Goal: Complete Application Form: Complete application form

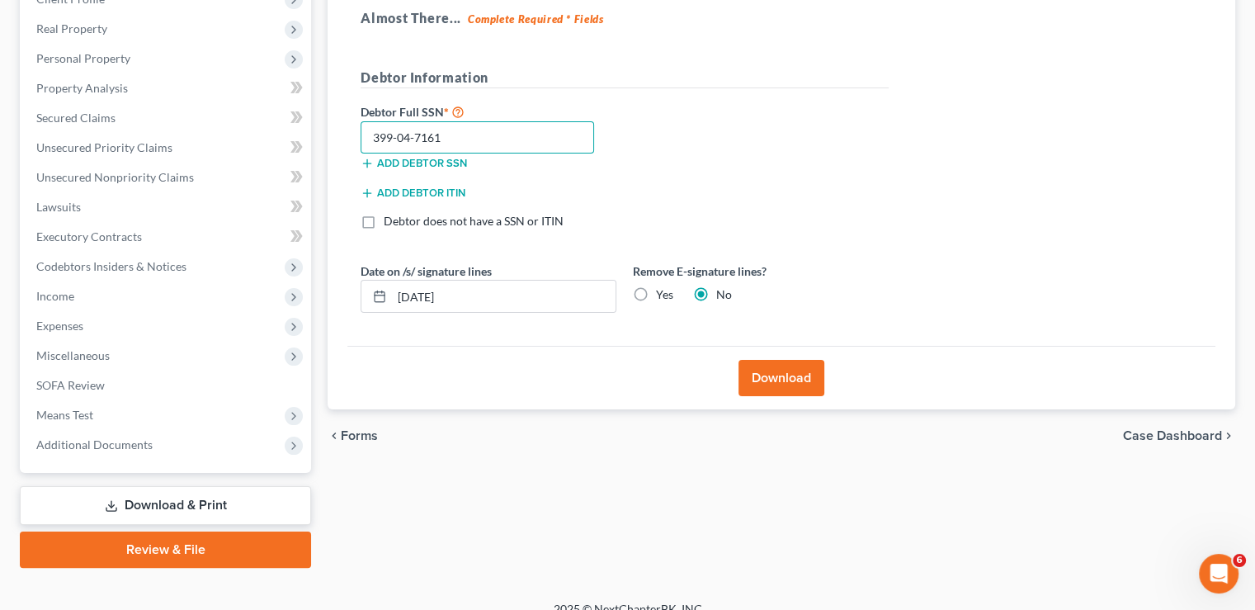
scroll to position [248, 0]
type input "399-04-7161"
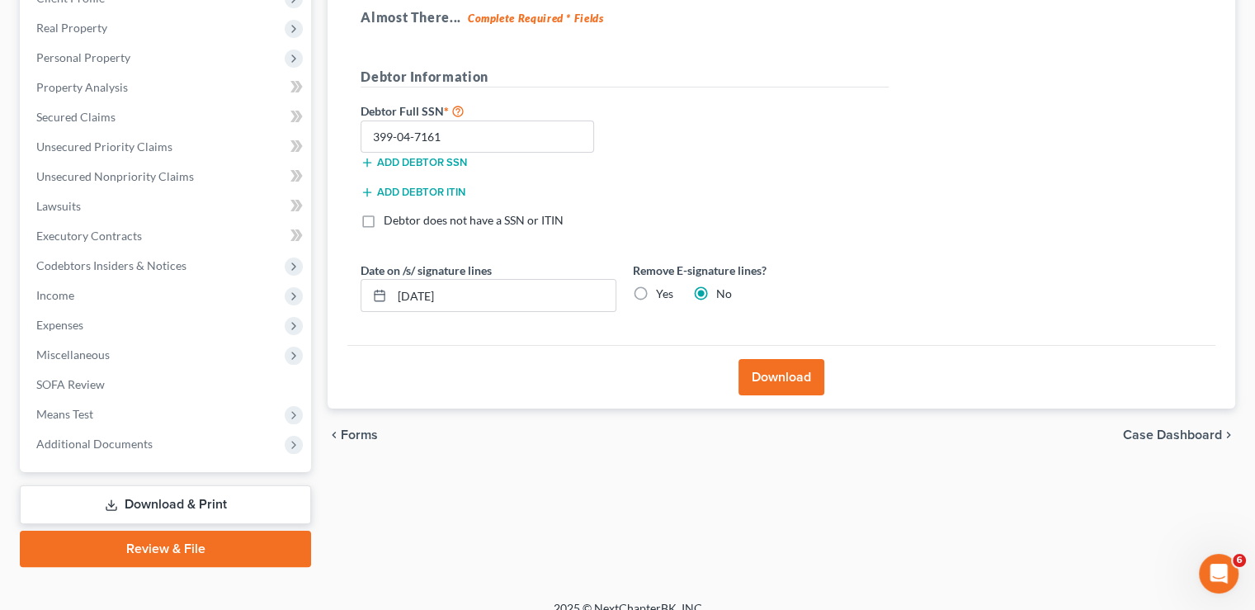
click at [768, 382] on button "Download" at bounding box center [782, 377] width 86 height 36
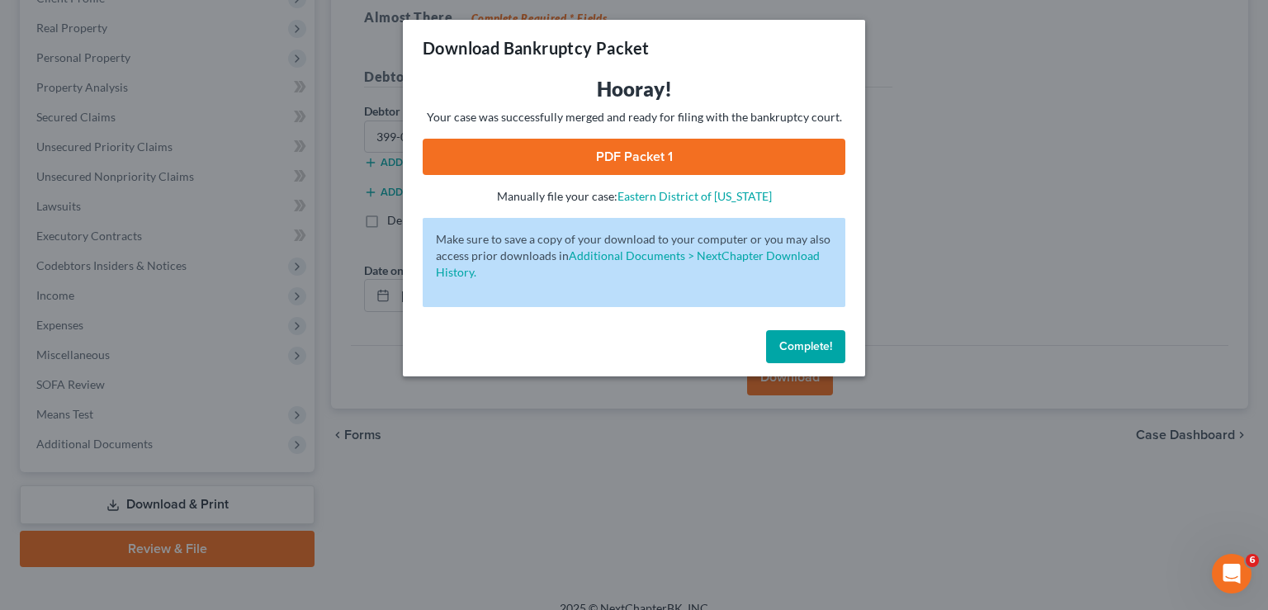
click at [612, 154] on link "PDF Packet 1" at bounding box center [634, 157] width 423 height 36
click at [809, 347] on span "Complete!" at bounding box center [805, 346] width 53 height 14
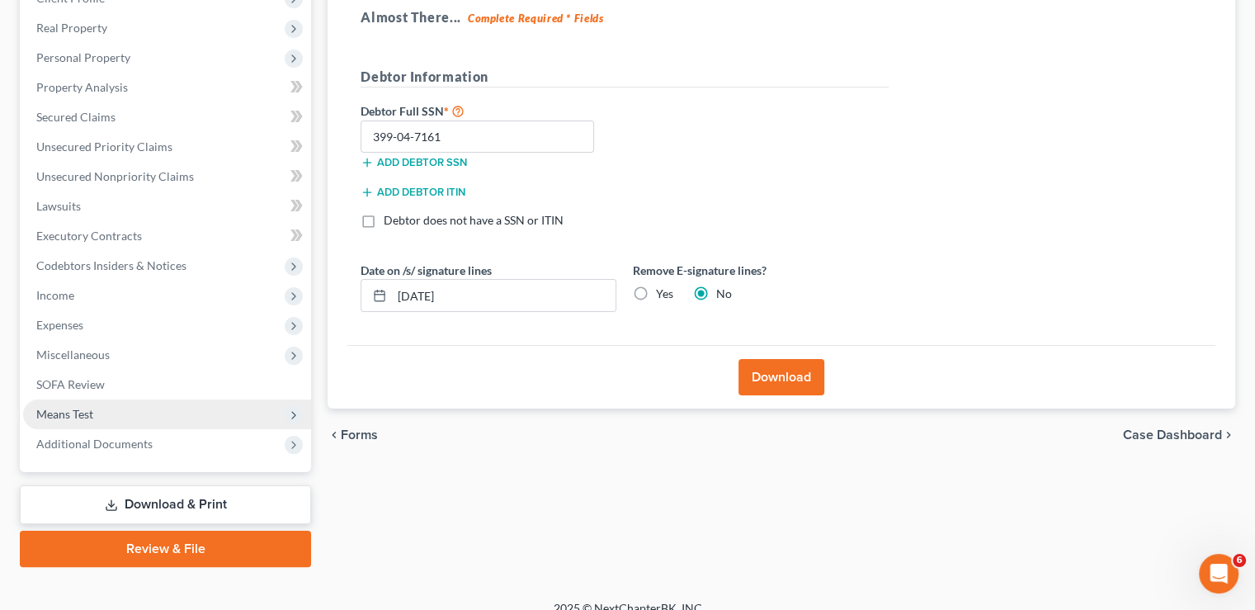
click at [87, 412] on span "Means Test" at bounding box center [64, 414] width 57 height 14
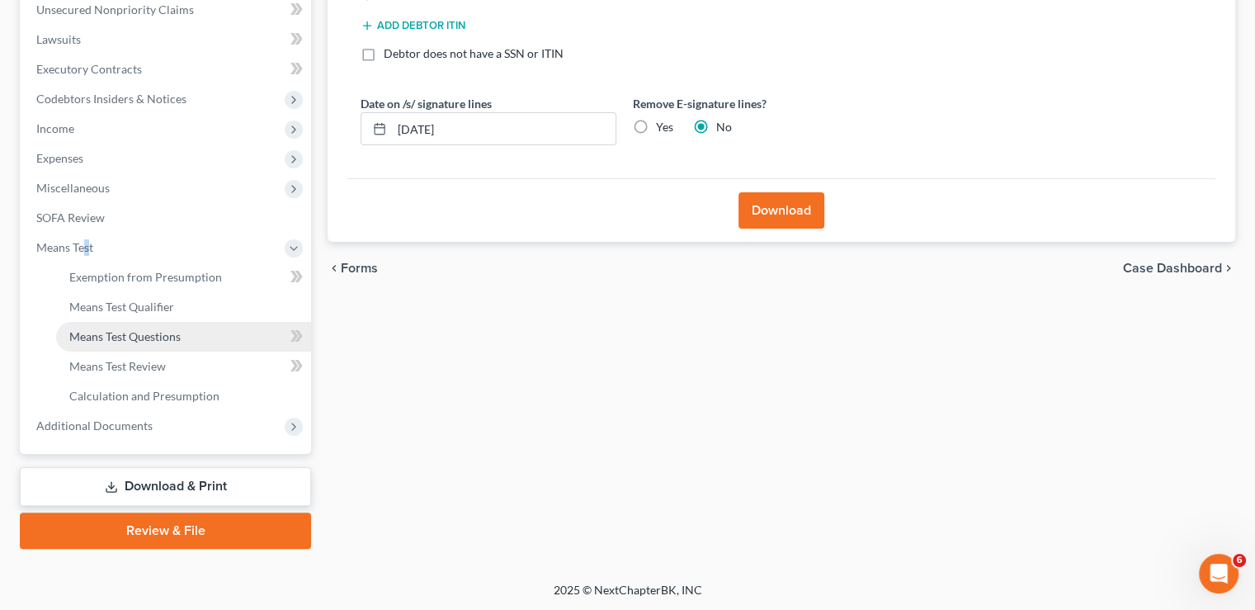
click at [162, 336] on span "Means Test Questions" at bounding box center [124, 336] width 111 height 14
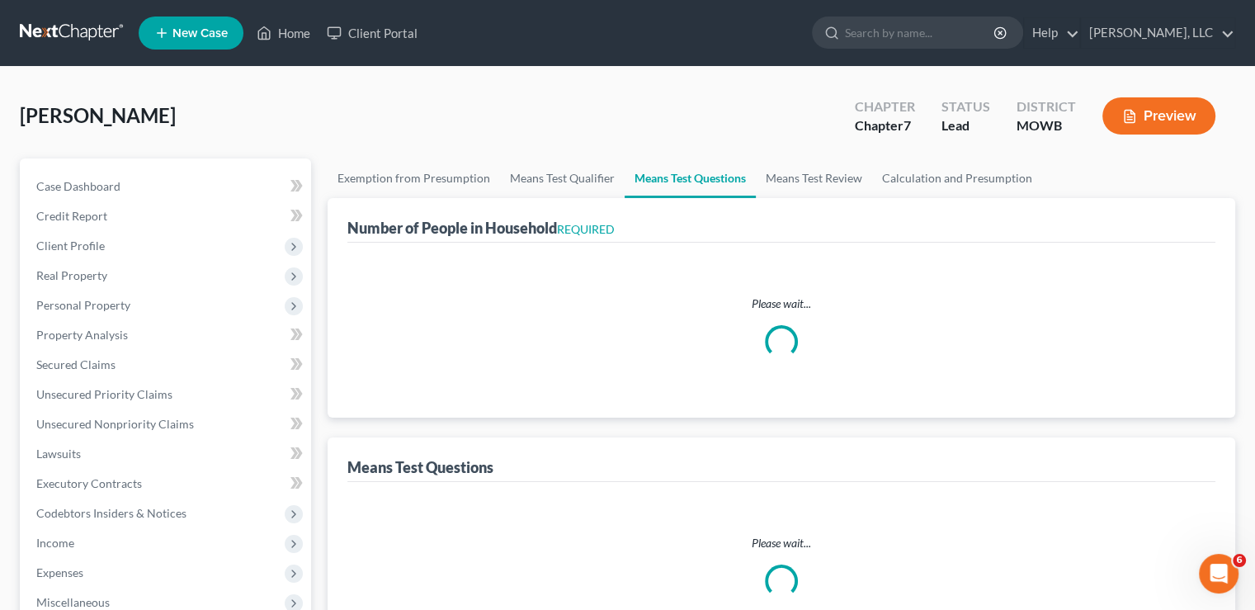
select select "1"
select select "60"
select select "1"
select select "0"
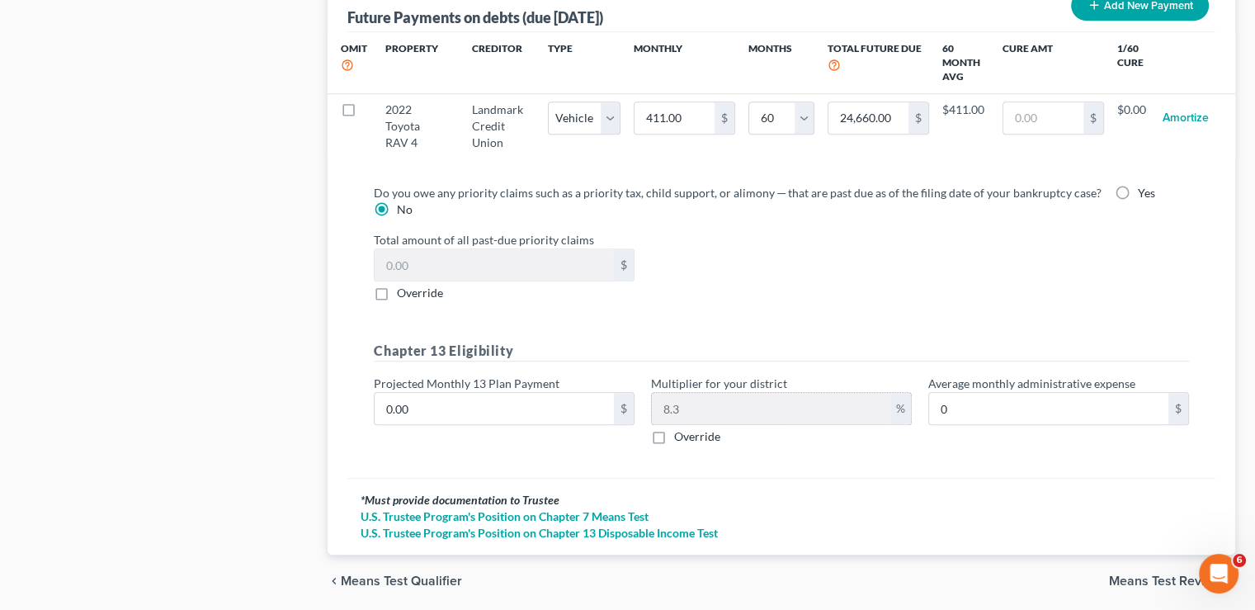
scroll to position [1754, 0]
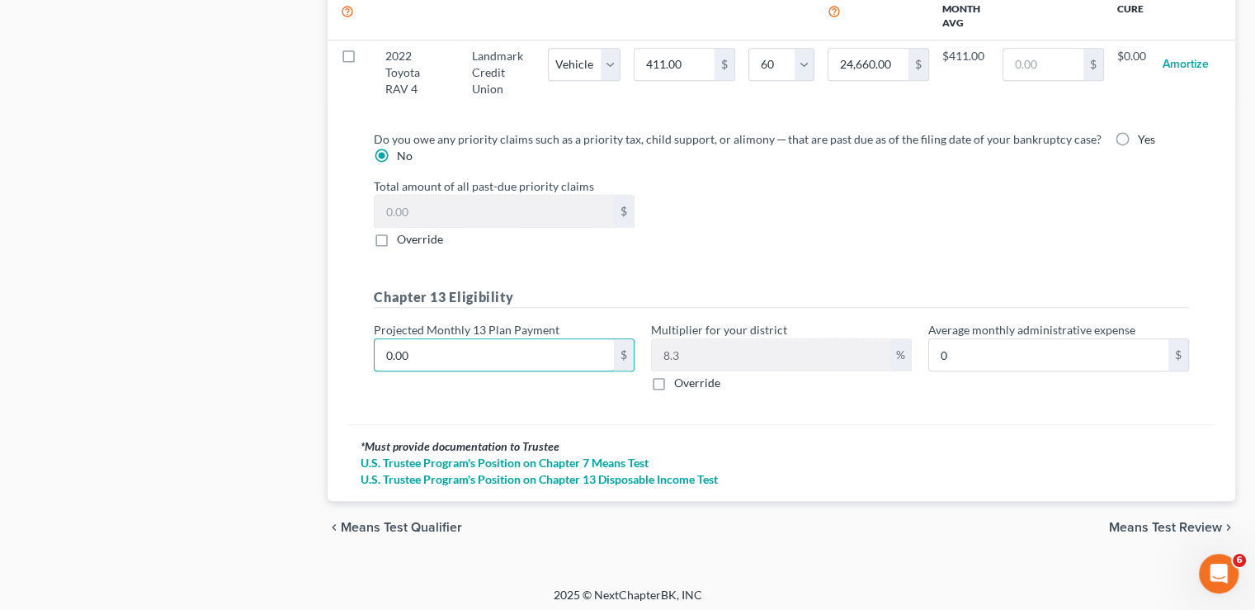
type input "5"
type input "0.41"
type input "50"
type input "4.15"
type input "500"
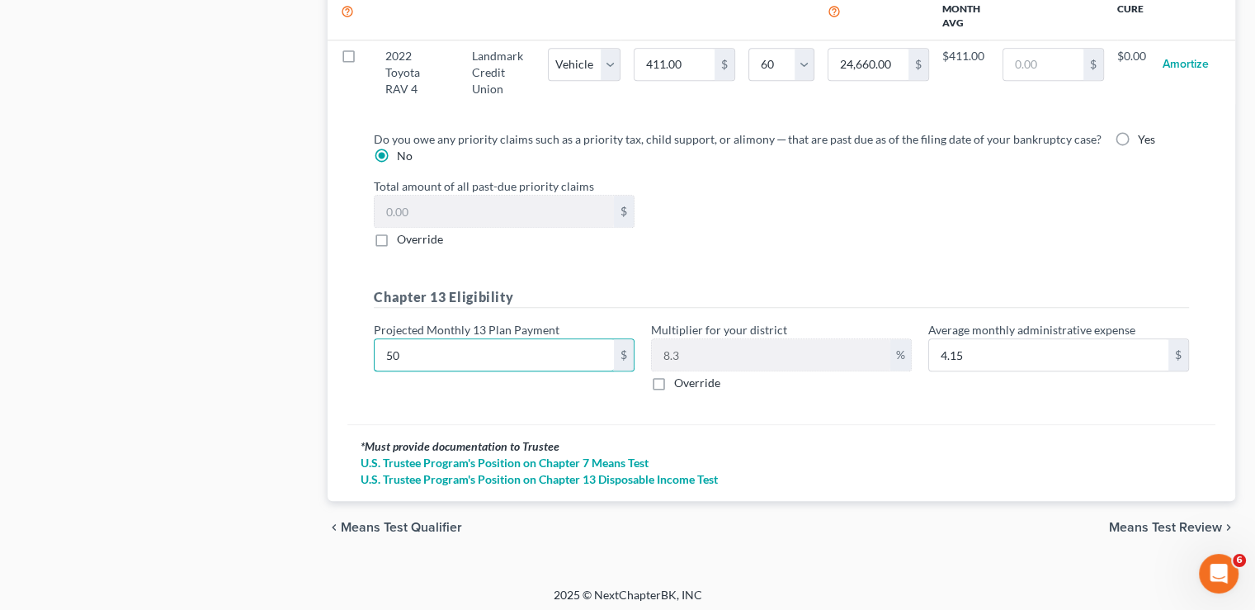
type input "41.50"
type input "500"
click at [1046, 344] on input "41.50" at bounding box center [1048, 354] width 239 height 31
click at [1127, 521] on span "Means Test Review" at bounding box center [1165, 527] width 113 height 13
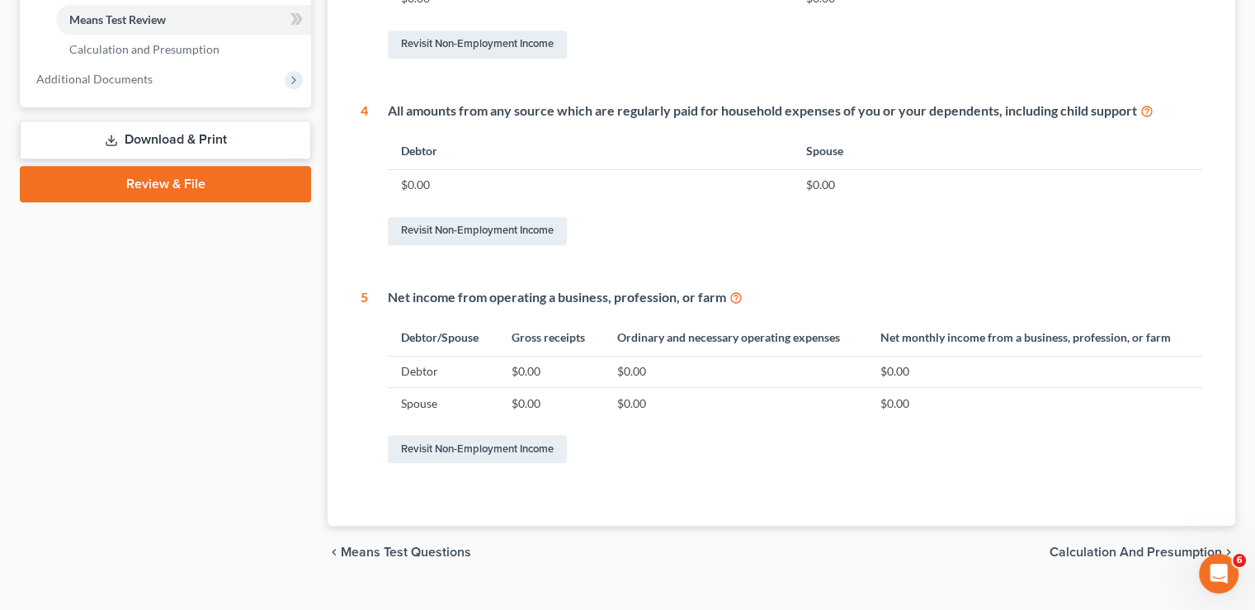
scroll to position [791, 0]
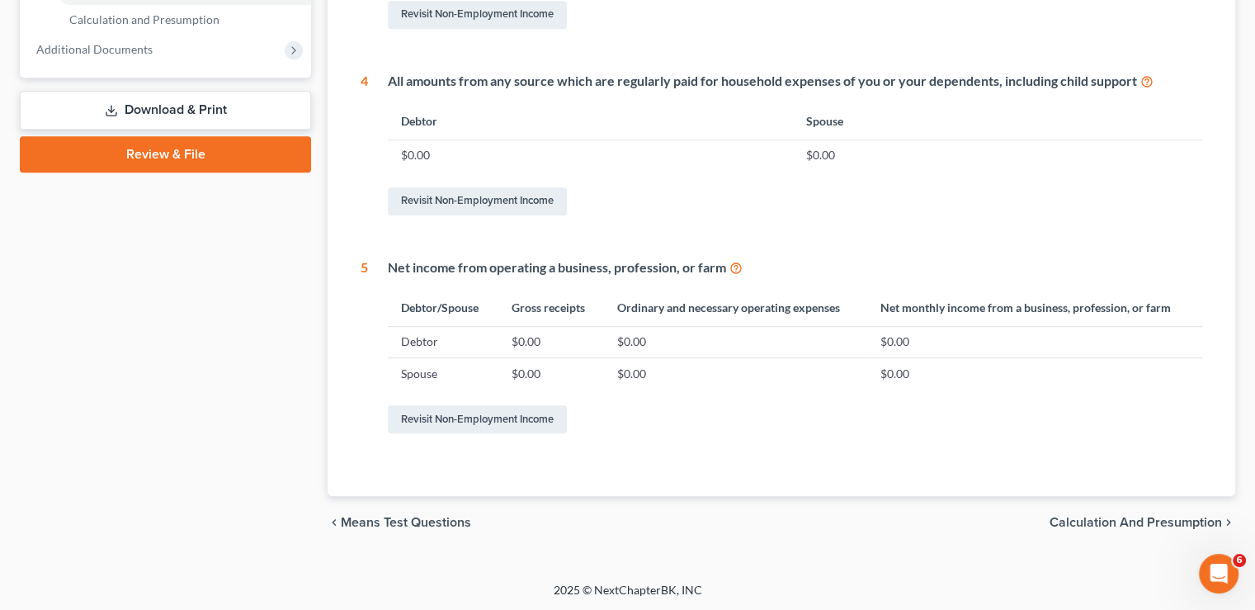
click at [1095, 524] on span "Calculation and Presumption" at bounding box center [1136, 522] width 172 height 13
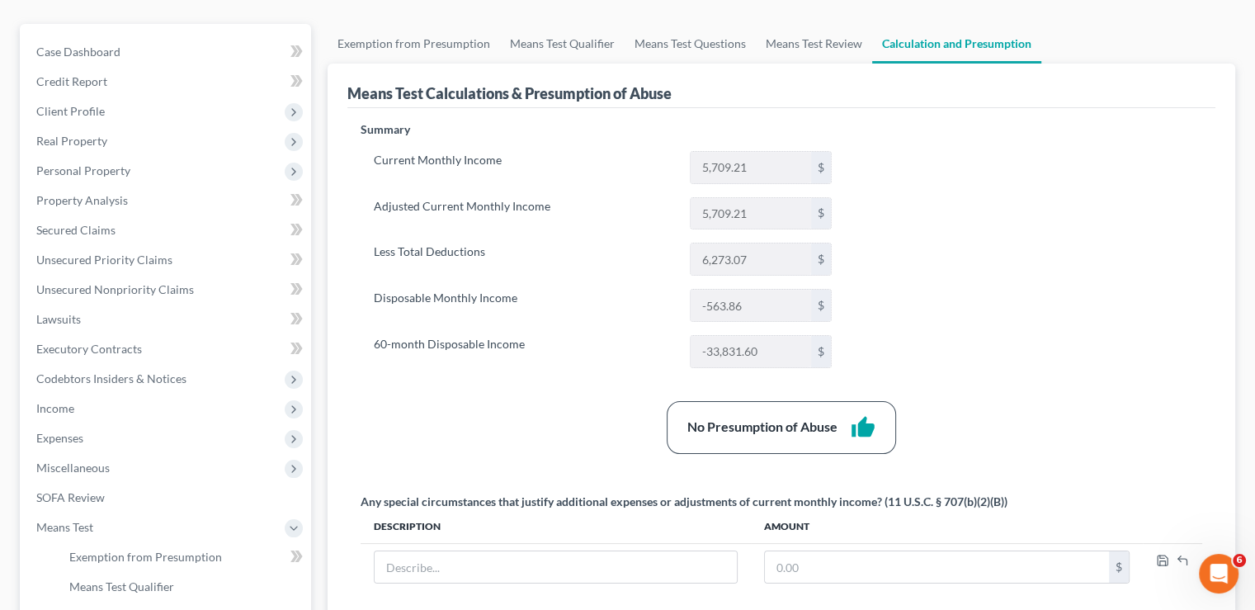
scroll to position [248, 0]
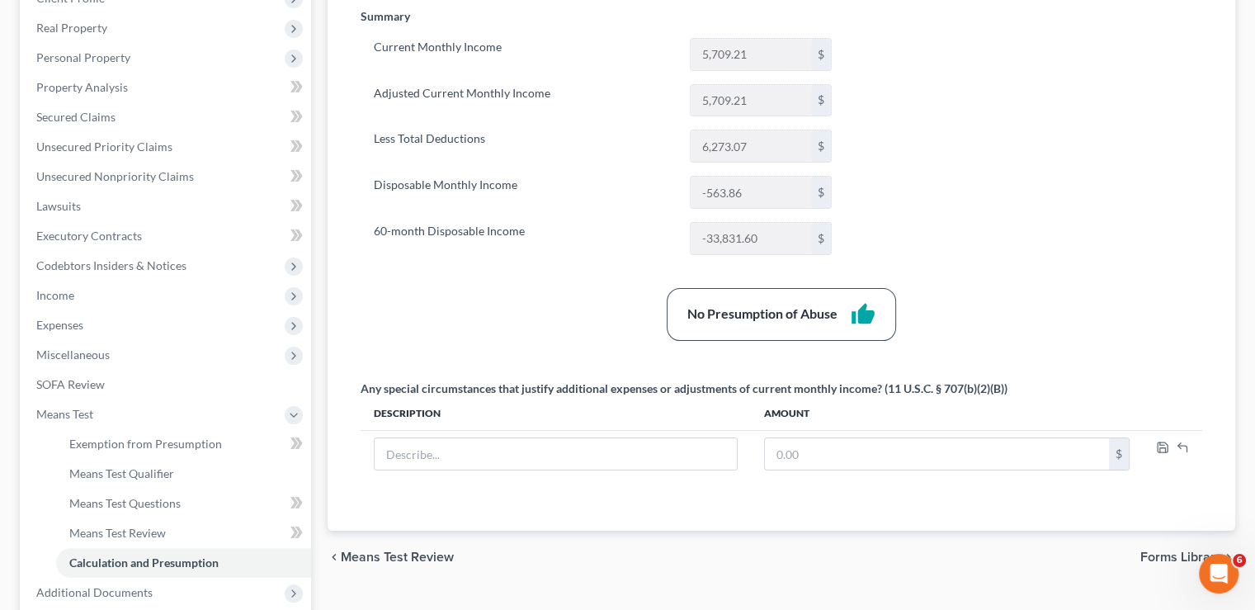
click at [424, 542] on div "chevron_left Means Test Review Forms Library chevron_right" at bounding box center [782, 557] width 908 height 53
click at [422, 557] on span "Means Test Review" at bounding box center [397, 556] width 113 height 13
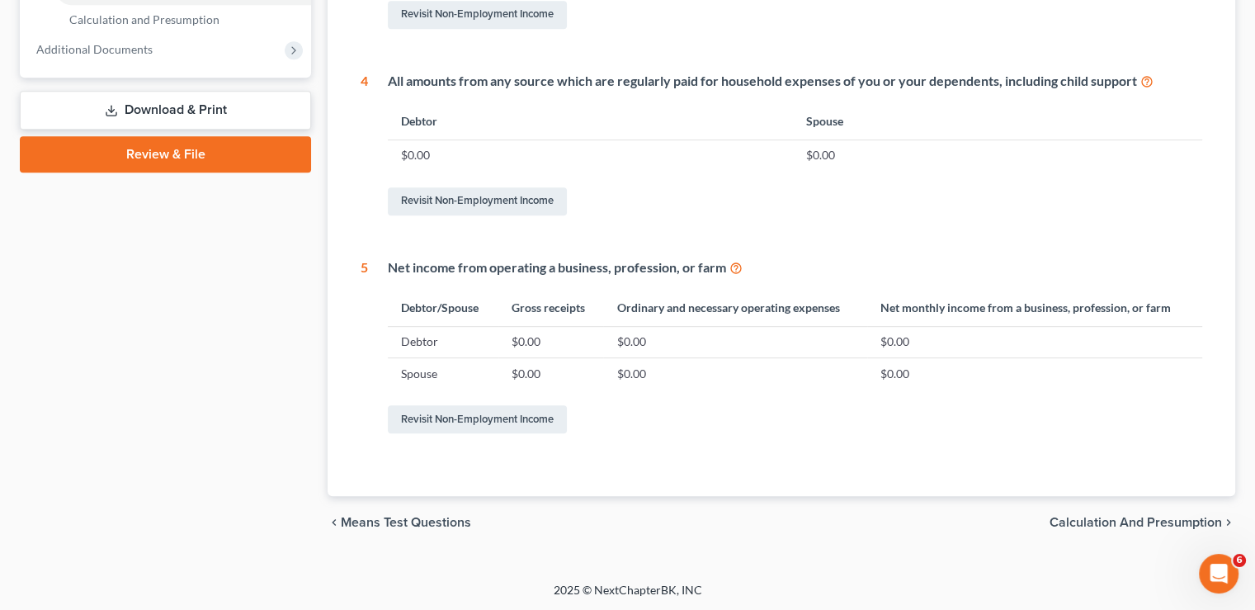
click at [427, 522] on span "Means Test Questions" at bounding box center [406, 522] width 130 height 13
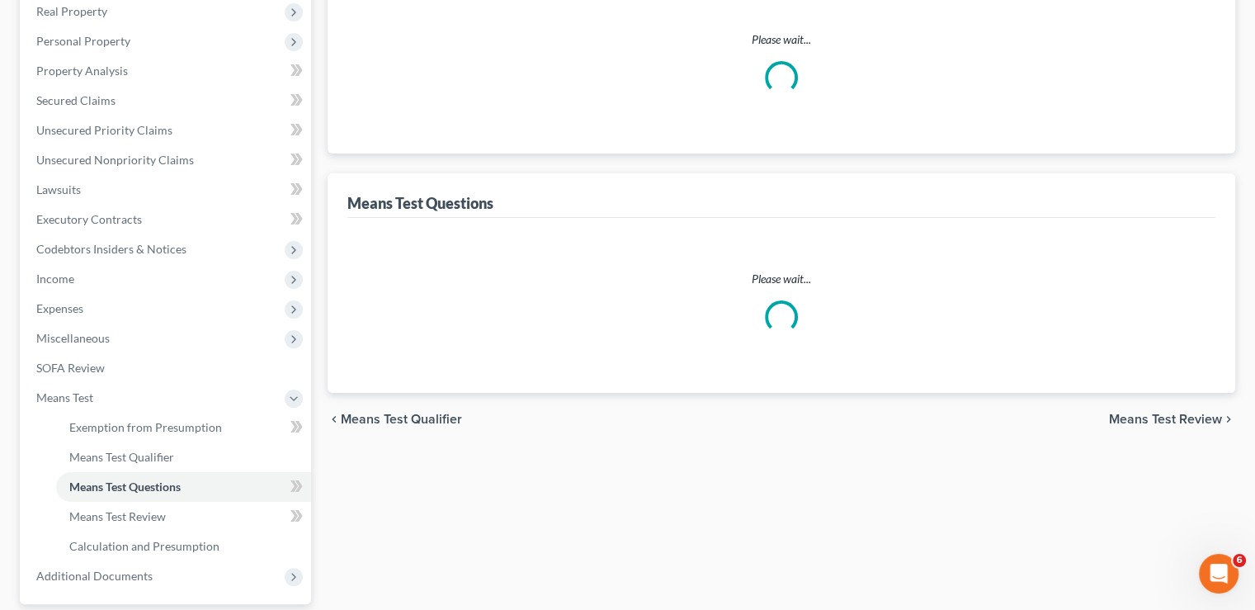
select select "1"
select select "60"
select select "1"
select select "0"
select select "1"
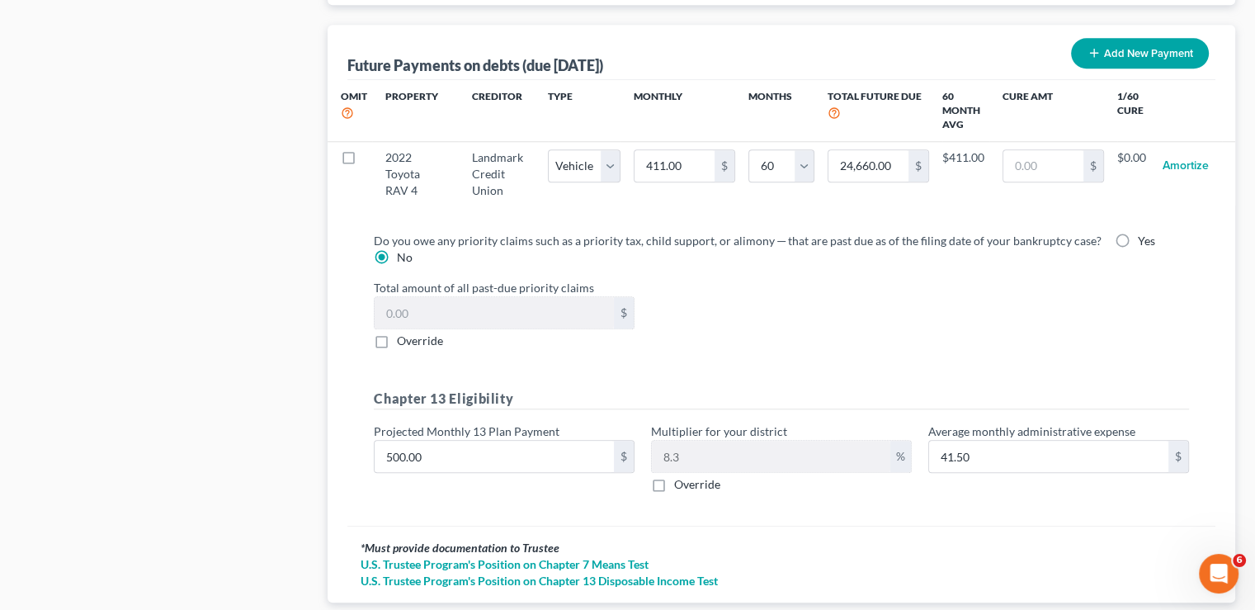
scroll to position [1754, 0]
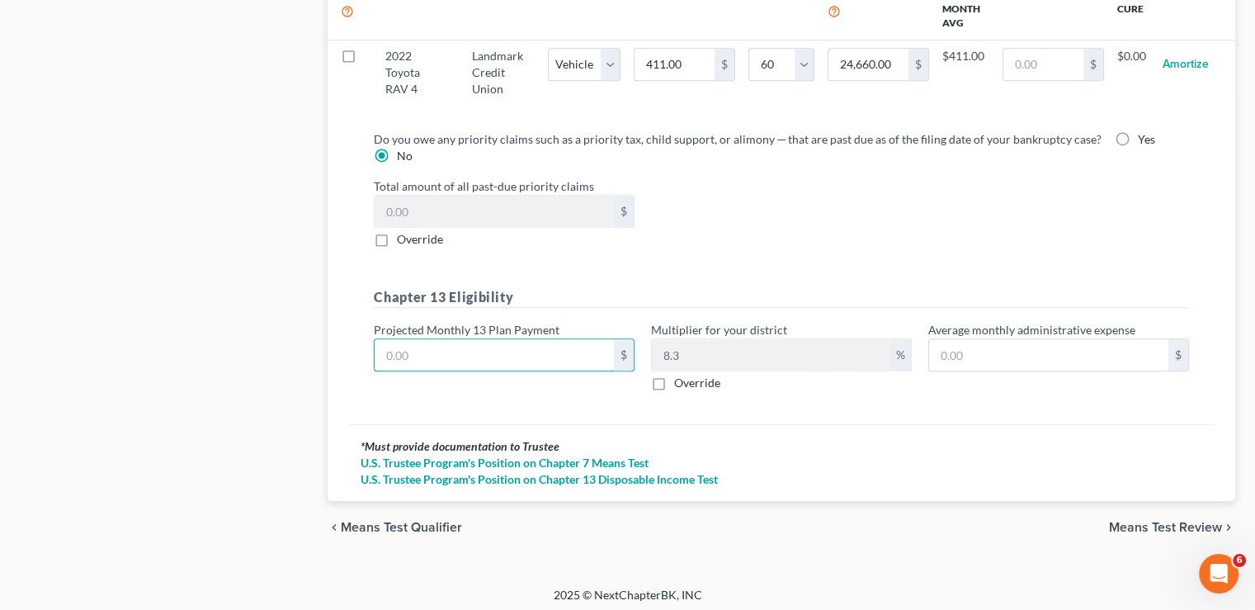
type input "0"
click at [432, 352] on input "0" at bounding box center [494, 354] width 239 height 31
type input "0.00"
click at [1179, 527] on span "Means Test Review" at bounding box center [1165, 527] width 113 height 13
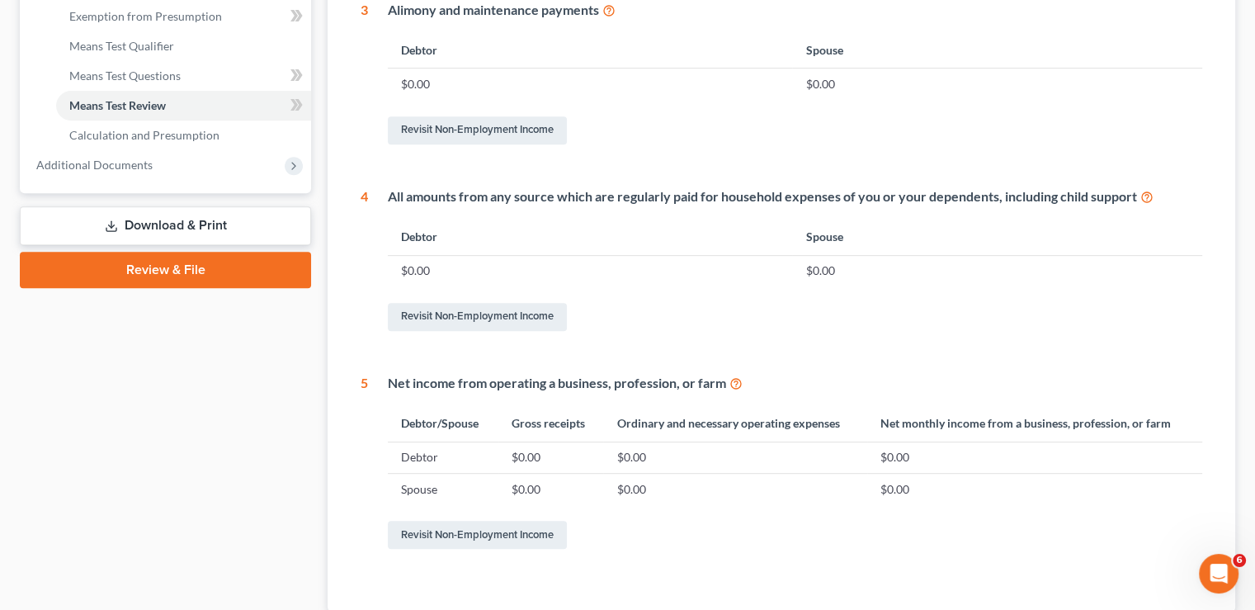
scroll to position [791, 0]
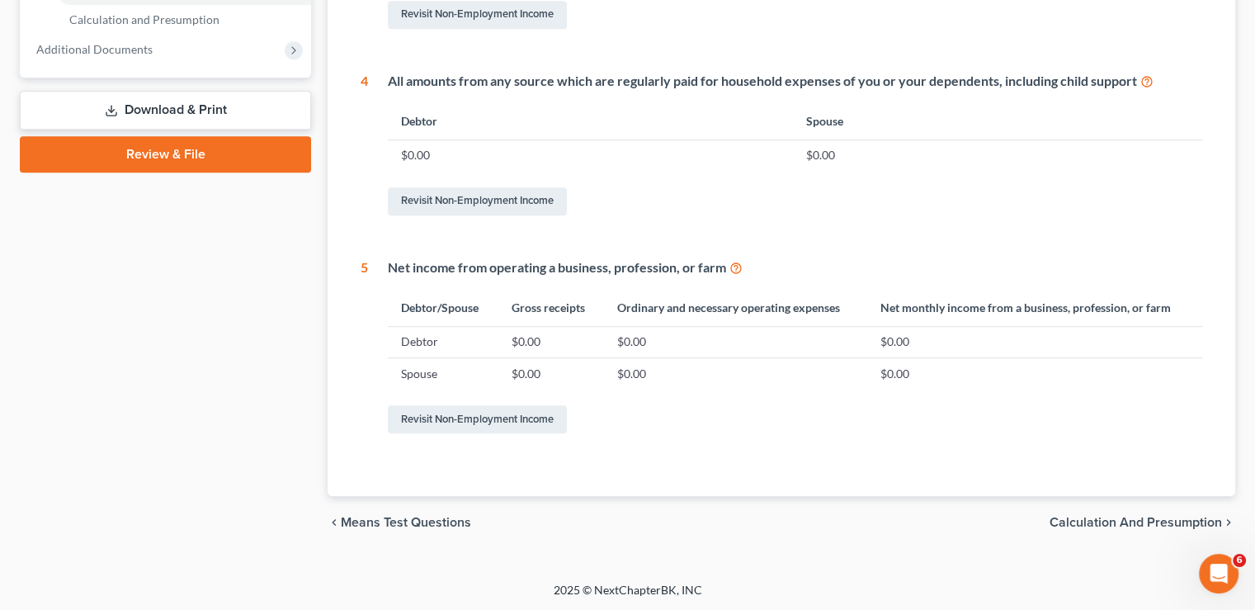
click at [1125, 521] on span "Calculation and Presumption" at bounding box center [1136, 522] width 172 height 13
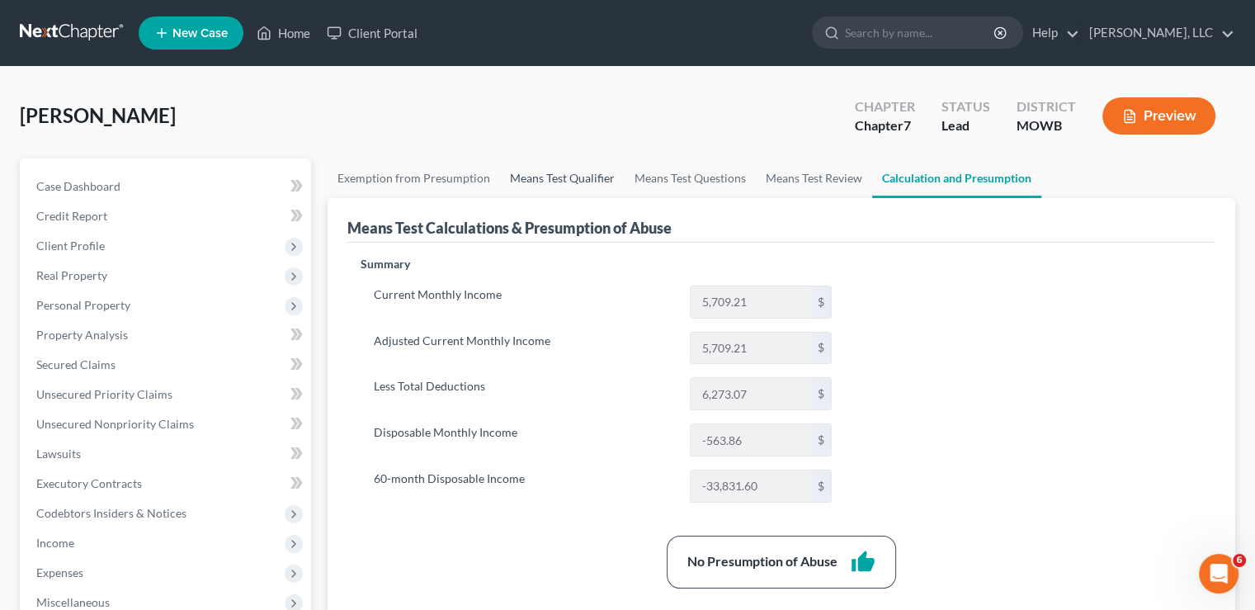
click at [524, 178] on link "Means Test Qualifier" at bounding box center [562, 178] width 125 height 40
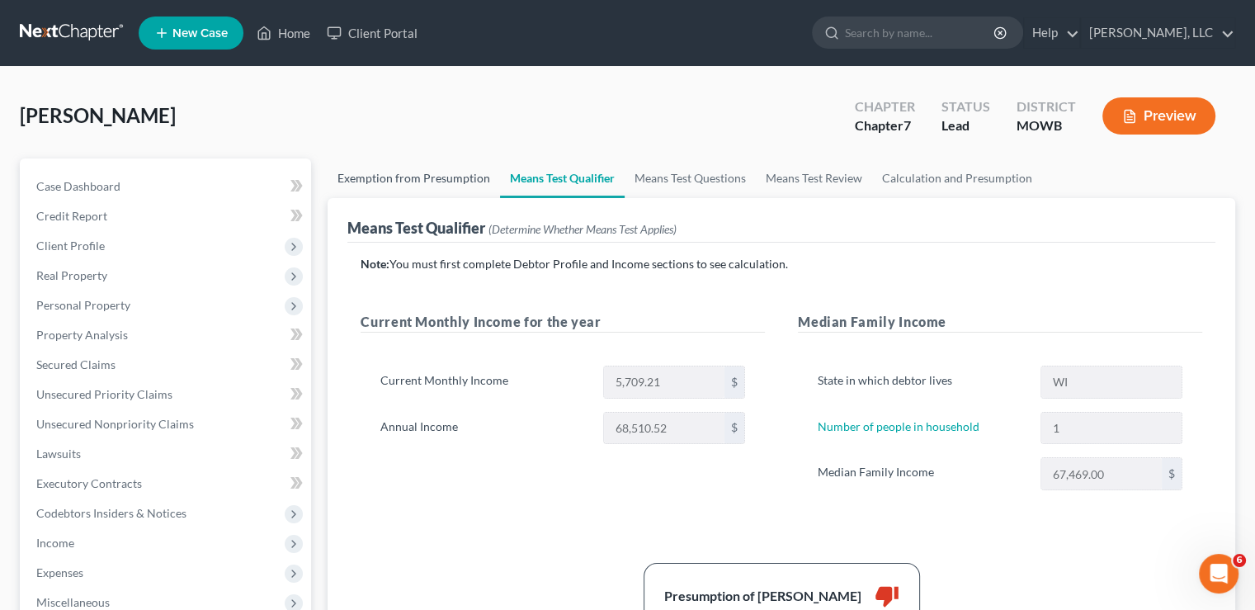
click at [429, 172] on link "Exemption from Presumption" at bounding box center [414, 178] width 172 height 40
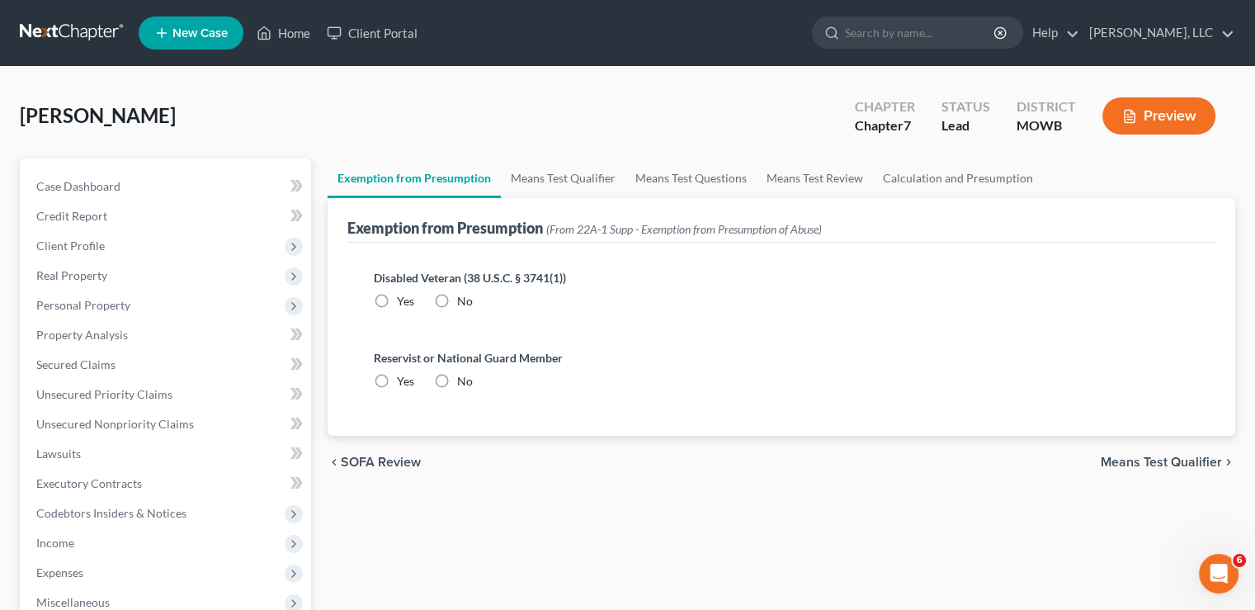
radio input "true"
click at [541, 173] on link "Means Test Qualifier" at bounding box center [563, 178] width 125 height 40
